Goal: Navigation & Orientation: Find specific page/section

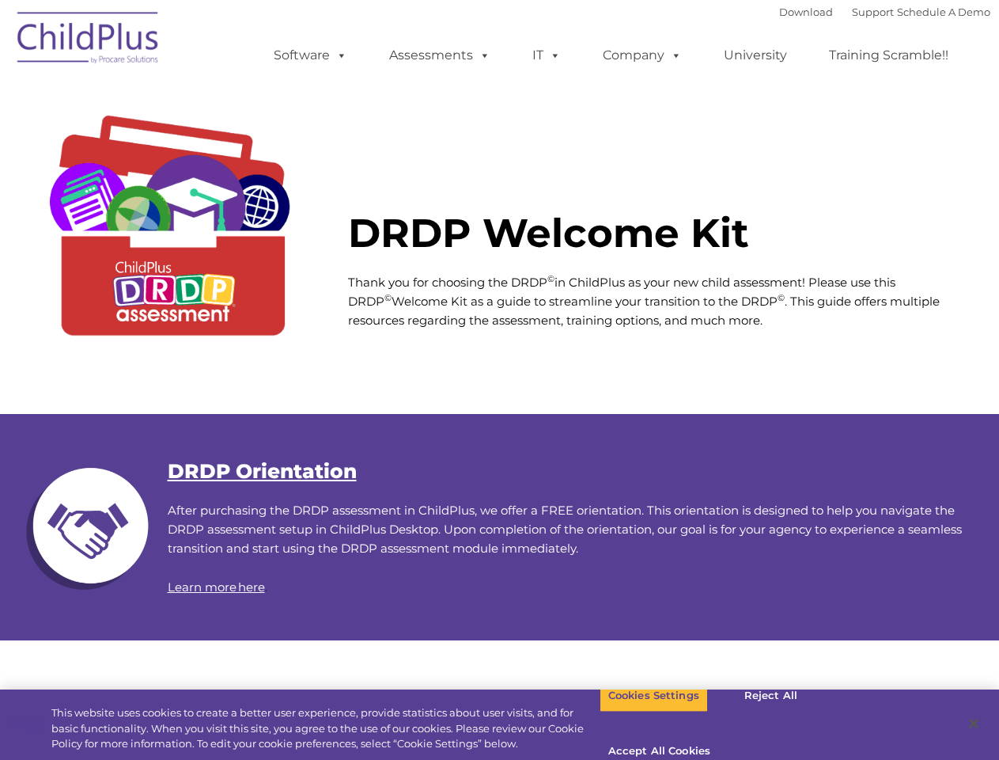
click at [499, 380] on div "DRDP Welcome Kit Thank you for choosing the DRDP © in ChildPlus as your new chi…" at bounding box center [499, 234] width 999 height 358
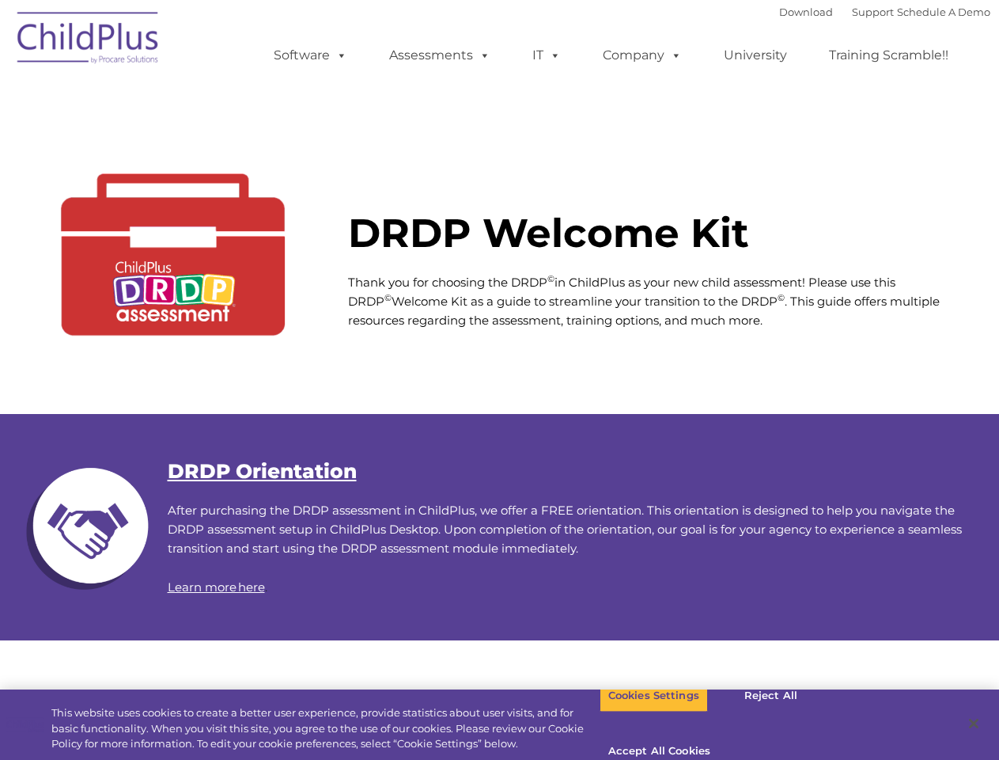
click at [499, 380] on div "DRDP Welcome Kit Thank you for choosing the DRDP © in ChildPlus as your new chi…" at bounding box center [499, 234] width 999 height 358
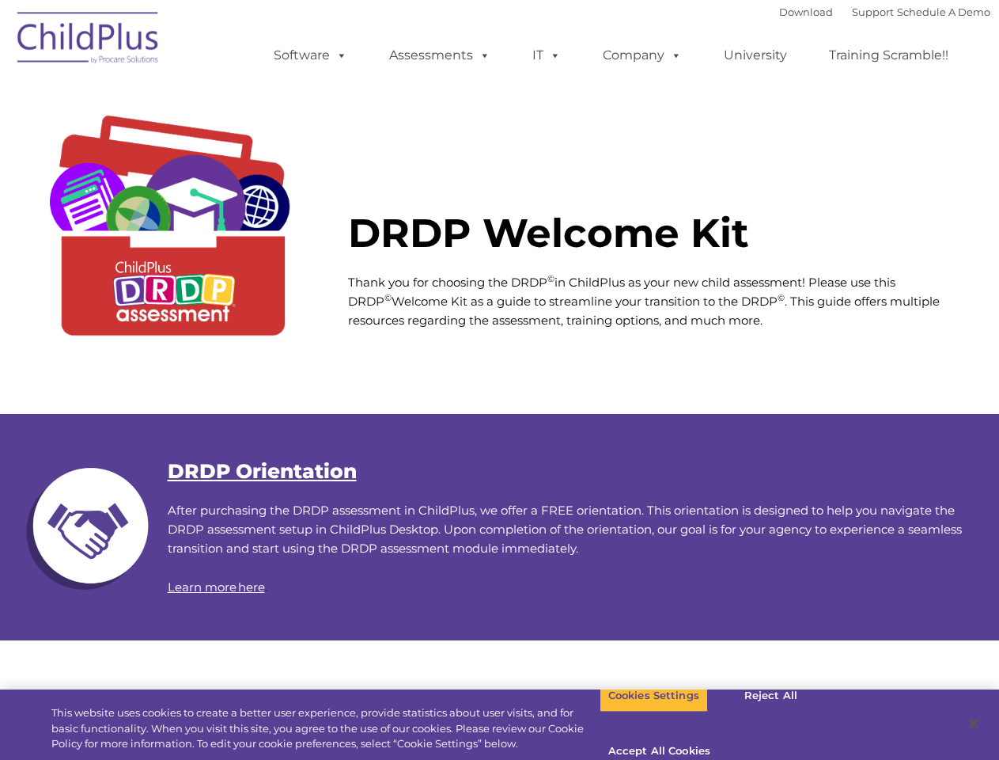
click at [339, 55] on span at bounding box center [338, 54] width 17 height 15
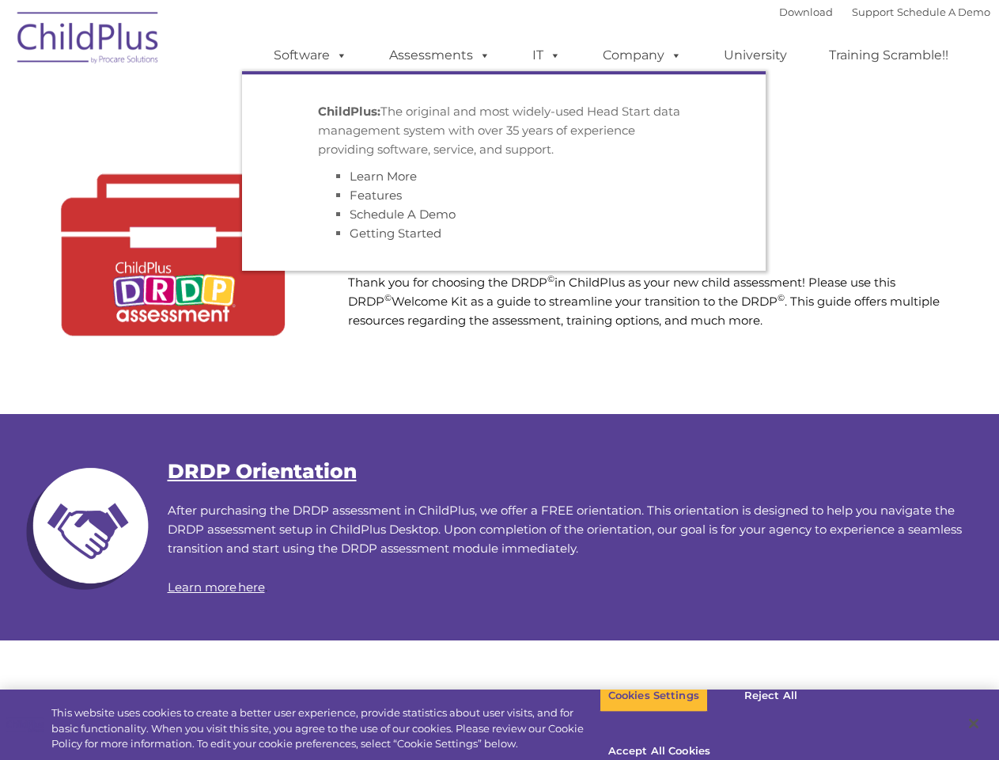
click at [482, 55] on span at bounding box center [481, 54] width 17 height 15
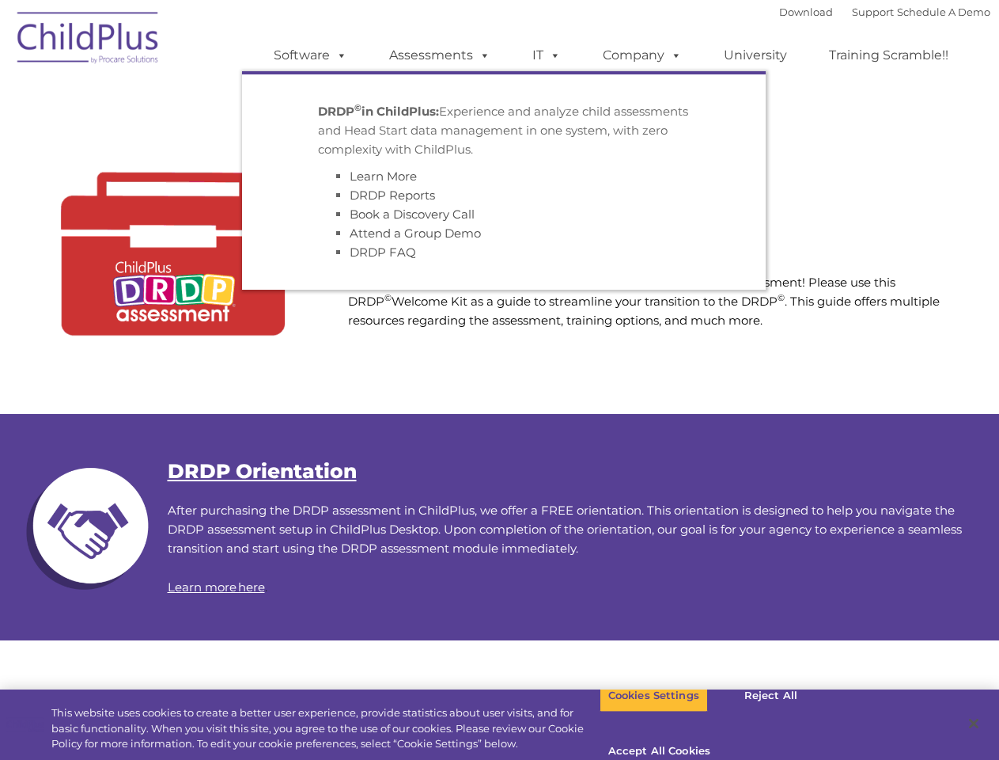
click at [547, 55] on span at bounding box center [552, 54] width 17 height 15
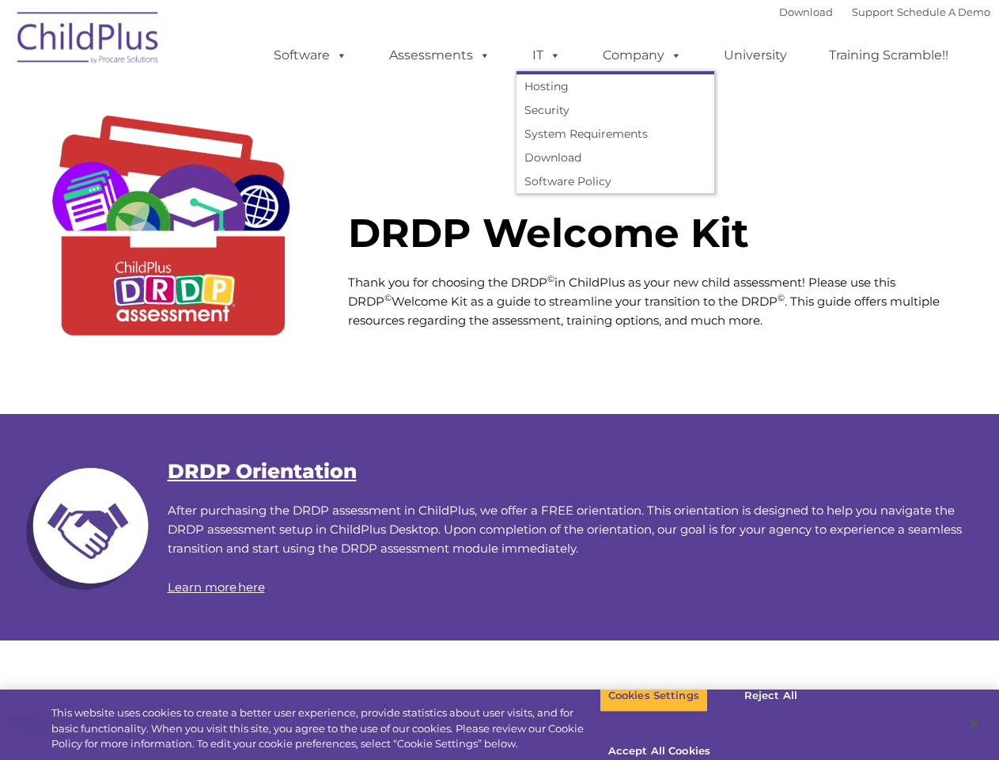
click at [552, 55] on span at bounding box center [552, 54] width 17 height 15
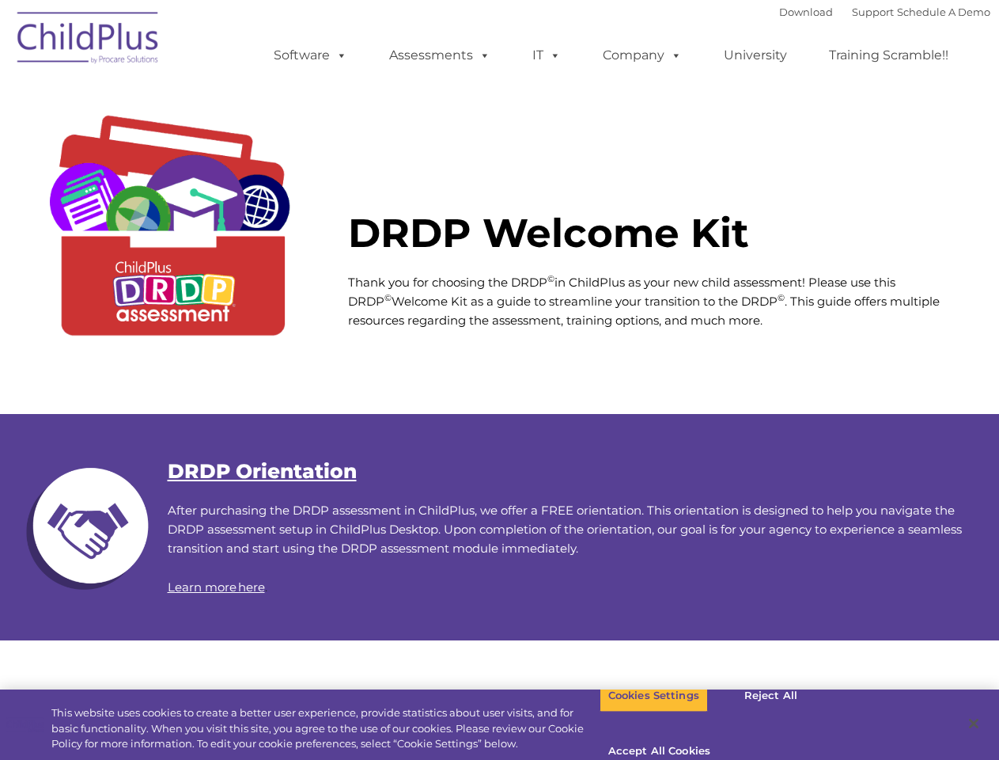
click at [642, 55] on link "Company" at bounding box center [642, 56] width 111 height 32
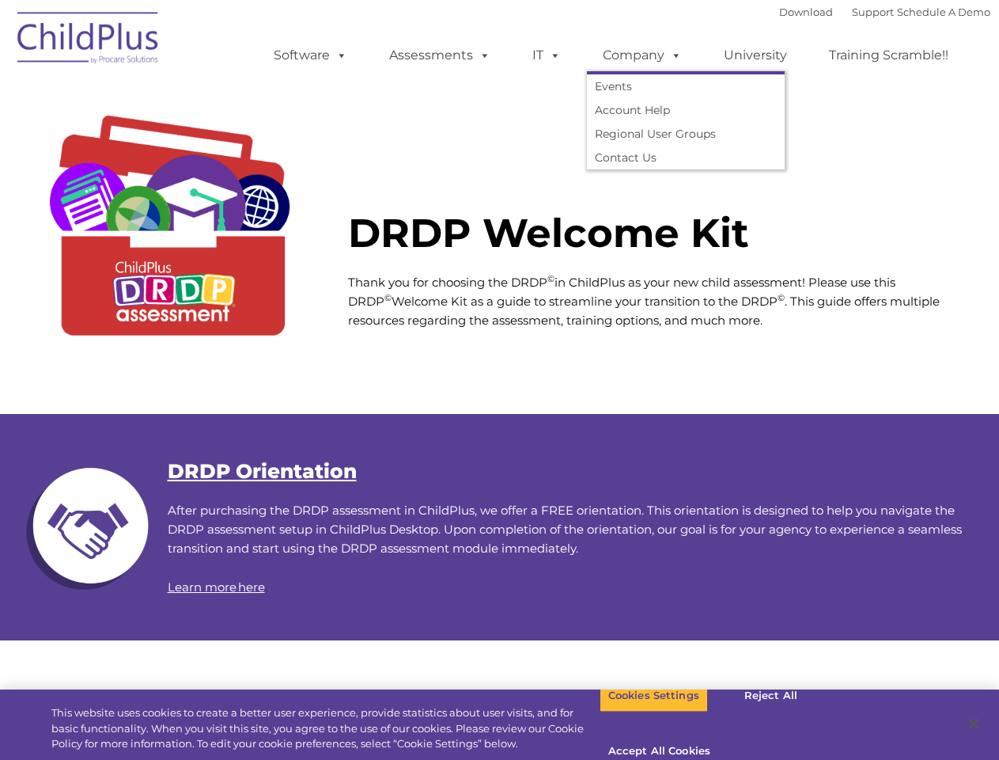
click at [673, 55] on span at bounding box center [673, 54] width 17 height 15
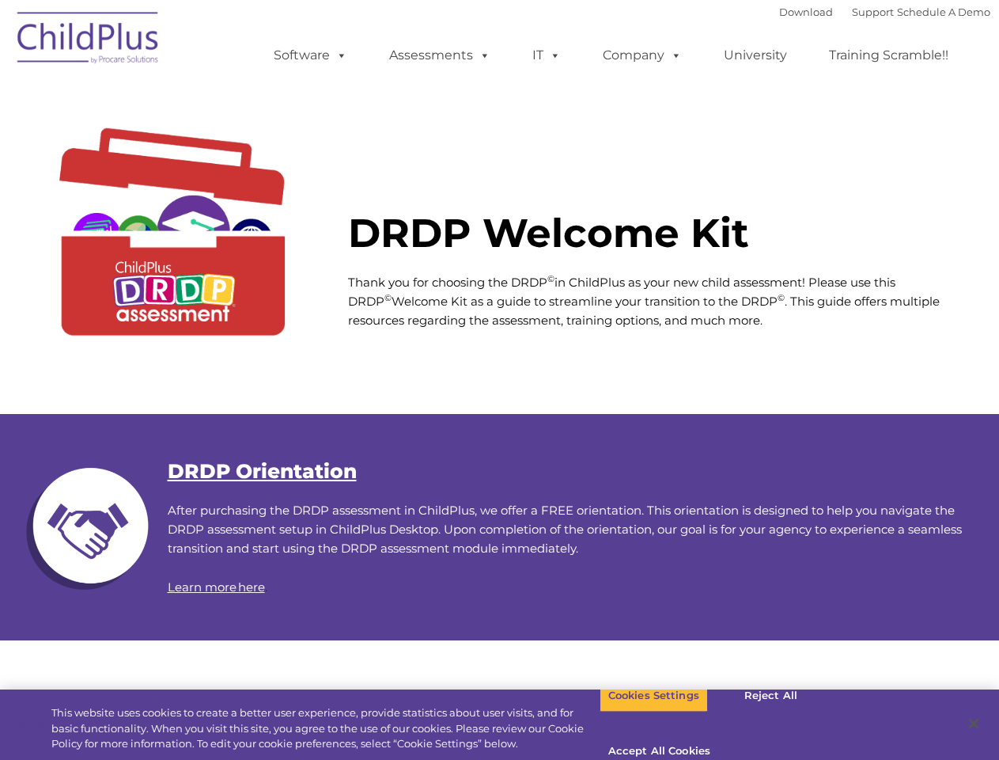
click at [642, 712] on button "Cookies Settings" at bounding box center [654, 695] width 108 height 33
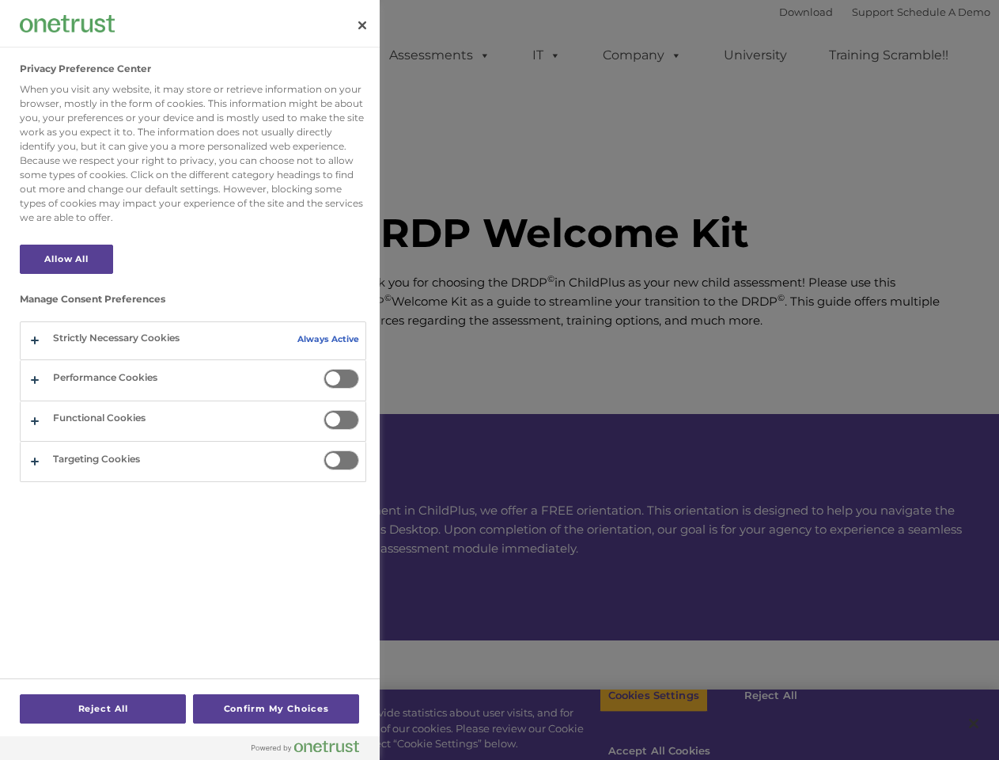
click at [758, 716] on div at bounding box center [499, 380] width 999 height 760
